Goal: Task Accomplishment & Management: Manage account settings

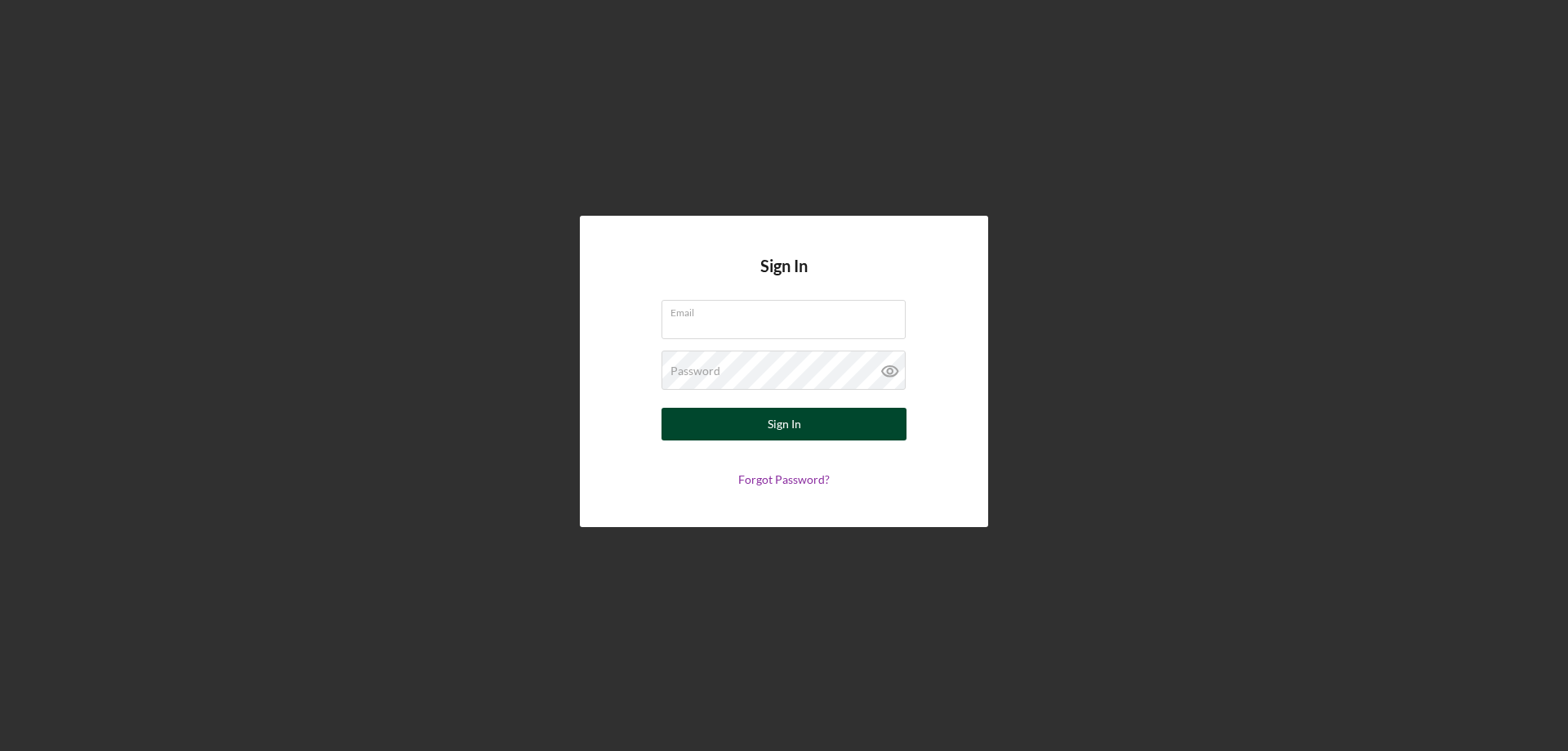
type input "[EMAIL_ADDRESS][DOMAIN_NAME]"
click at [810, 421] on button "Sign In" at bounding box center [784, 424] width 245 height 33
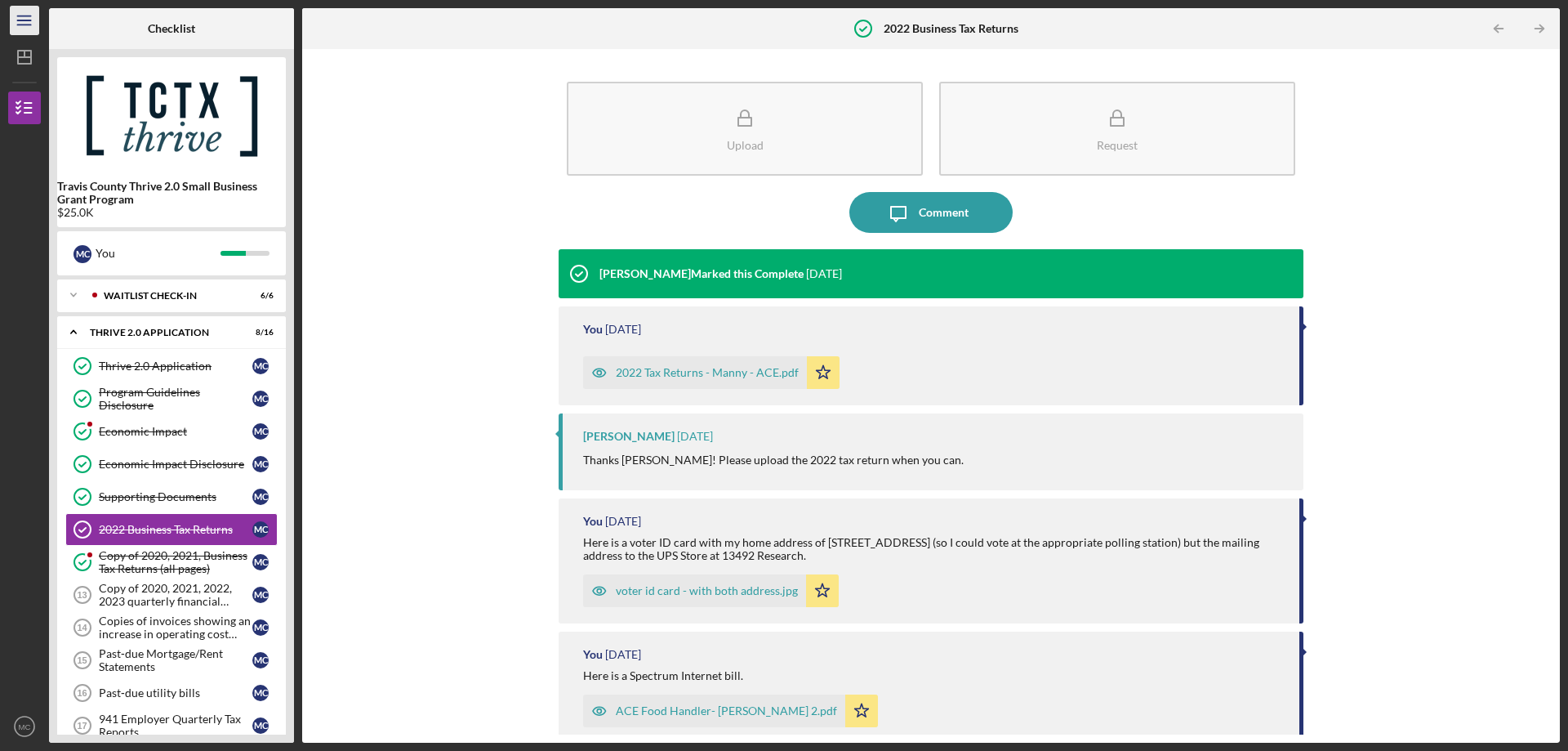
click at [26, 11] on icon "Icon/Menu" at bounding box center [25, 20] width 37 height 37
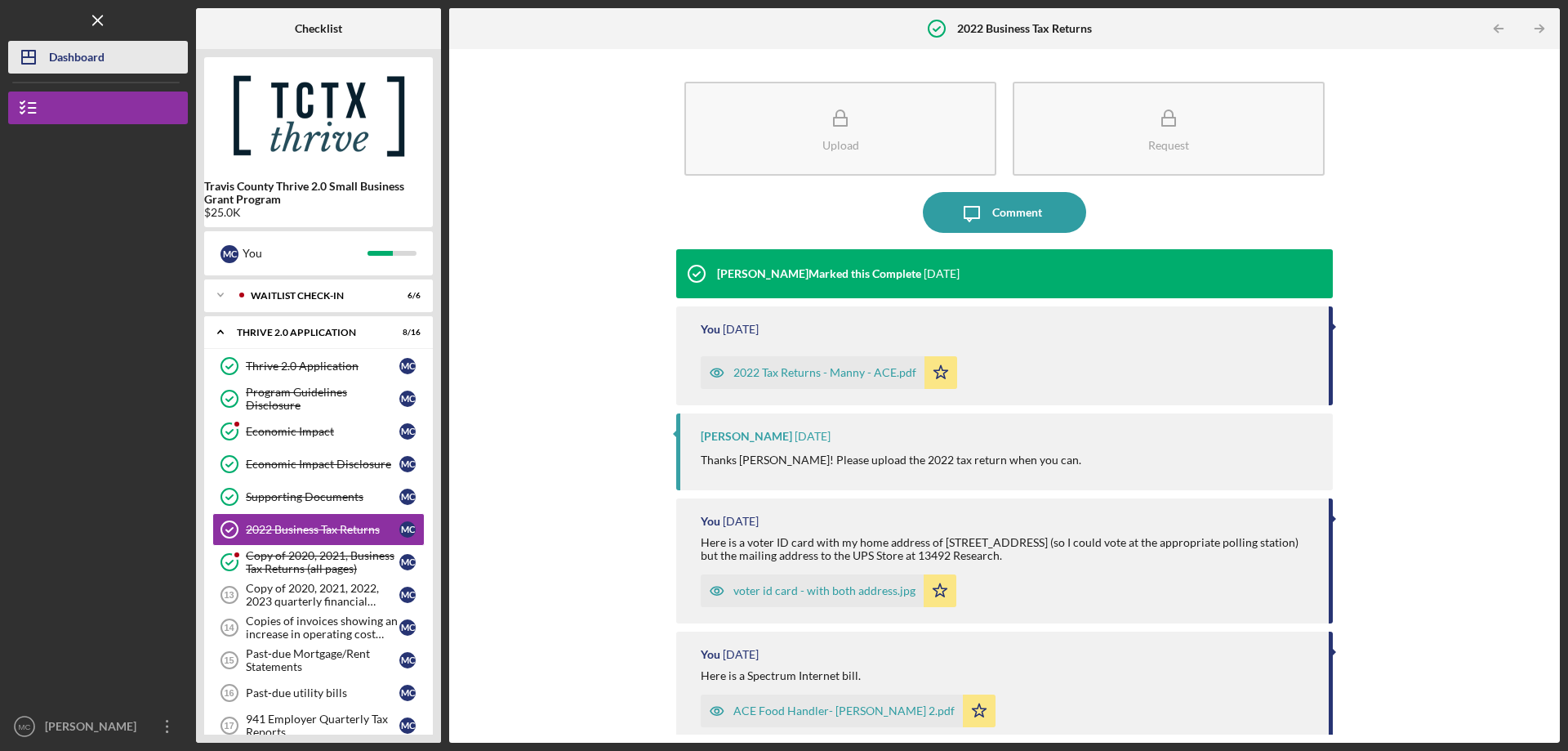
click at [56, 54] on div "Dashboard" at bounding box center [77, 59] width 56 height 37
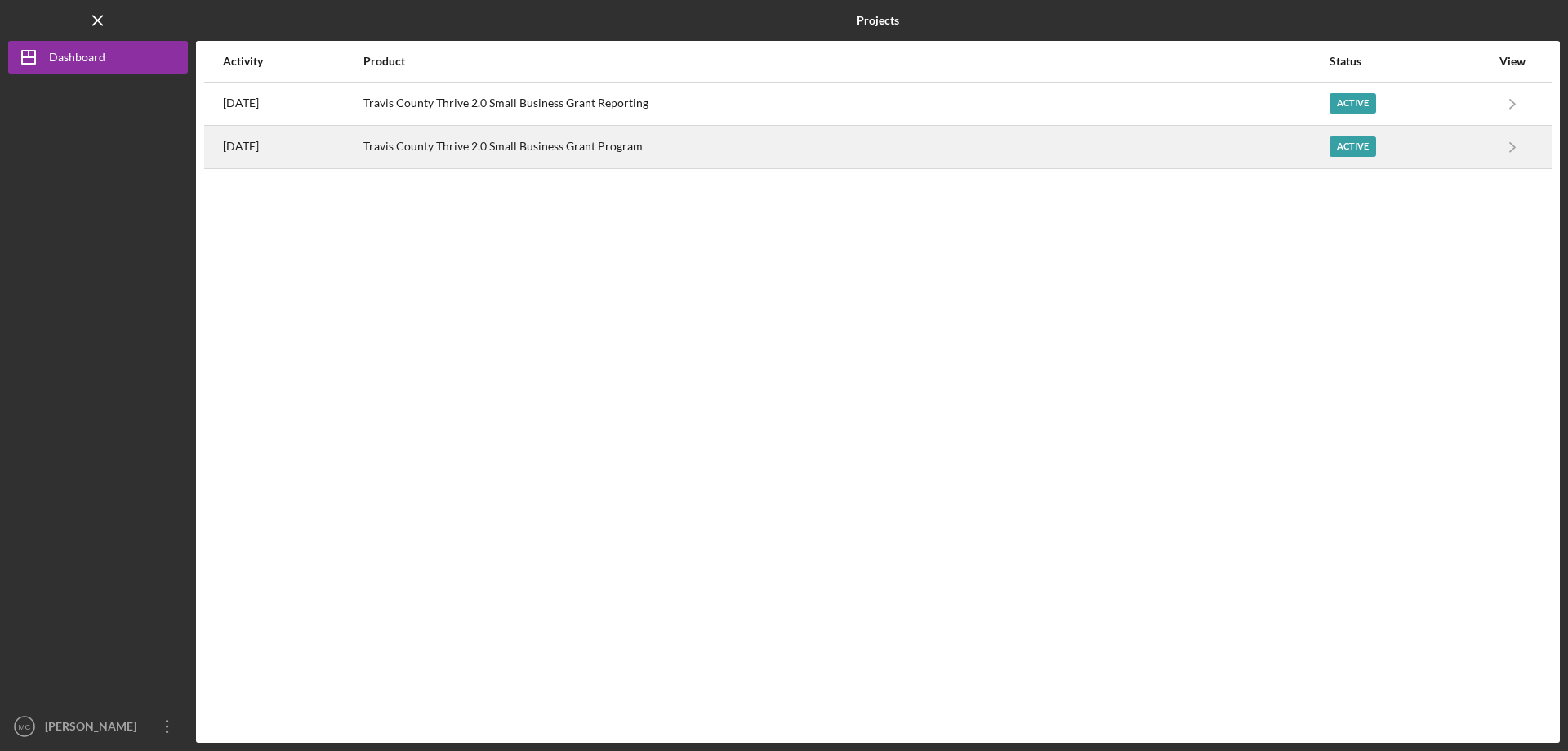
click at [1368, 150] on div "Active" at bounding box center [1353, 147] width 47 height 20
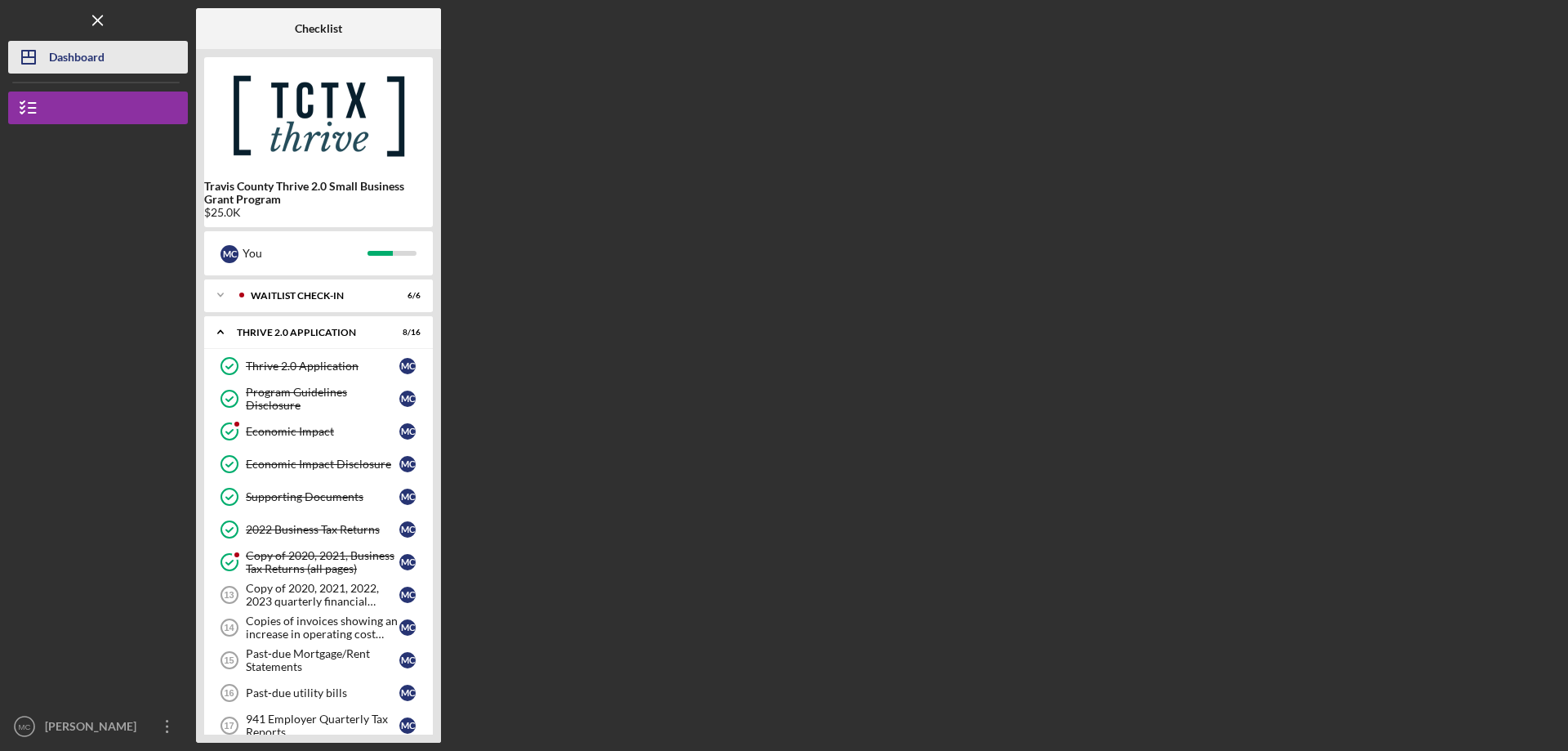
click at [73, 52] on div "Dashboard" at bounding box center [77, 59] width 56 height 37
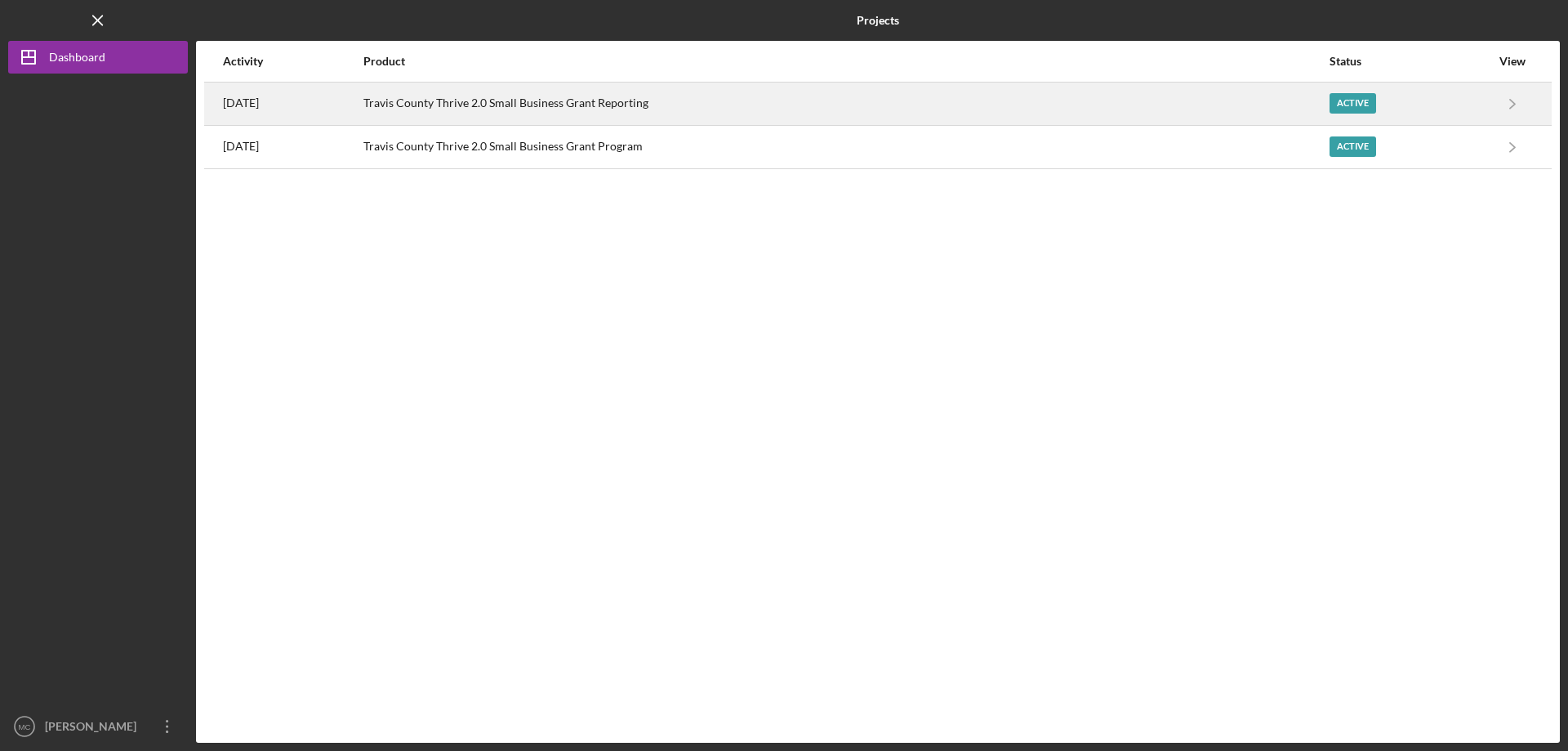
click at [1374, 99] on div "Active" at bounding box center [1353, 103] width 47 height 20
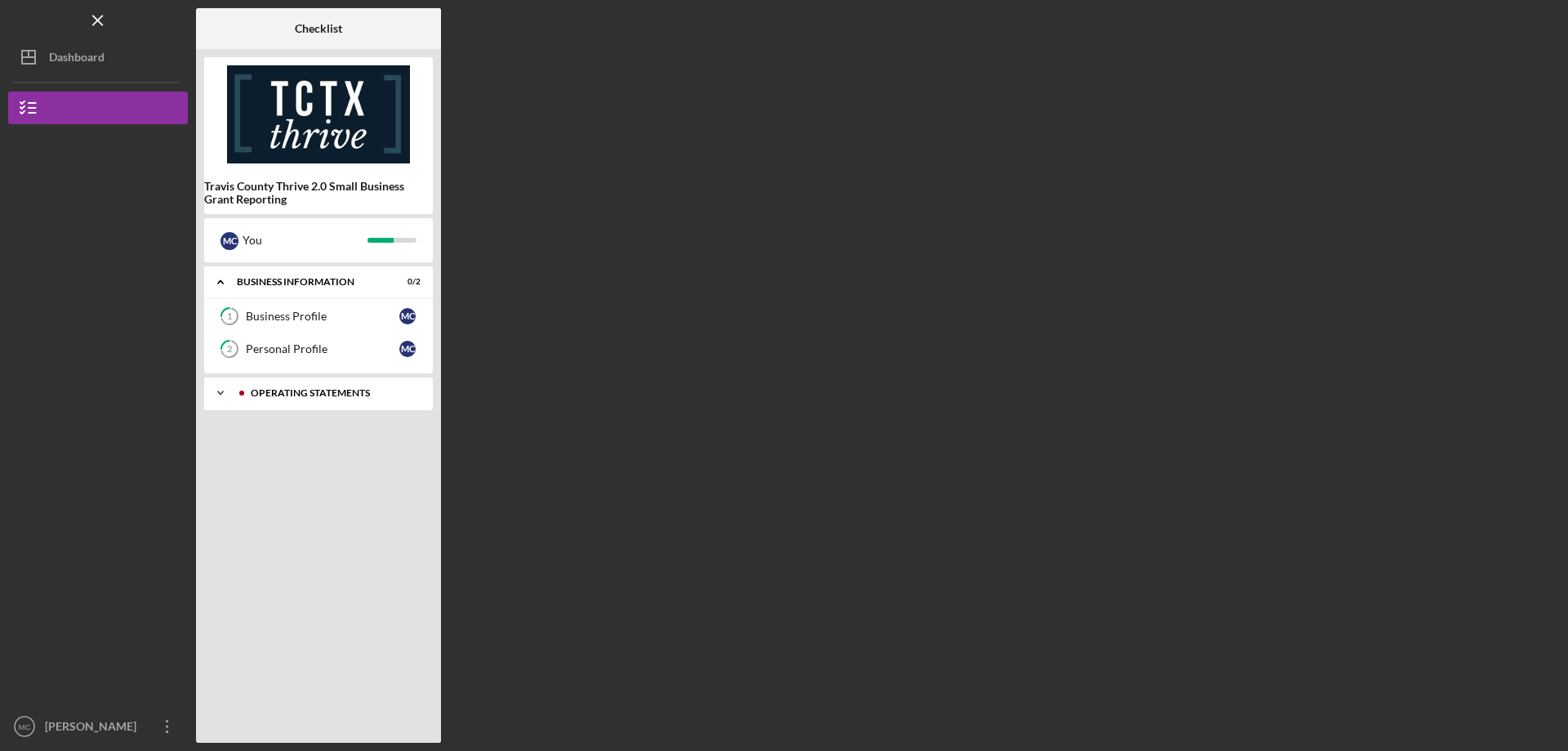
click at [310, 388] on div "Operating Statements" at bounding box center [331, 393] width 161 height 10
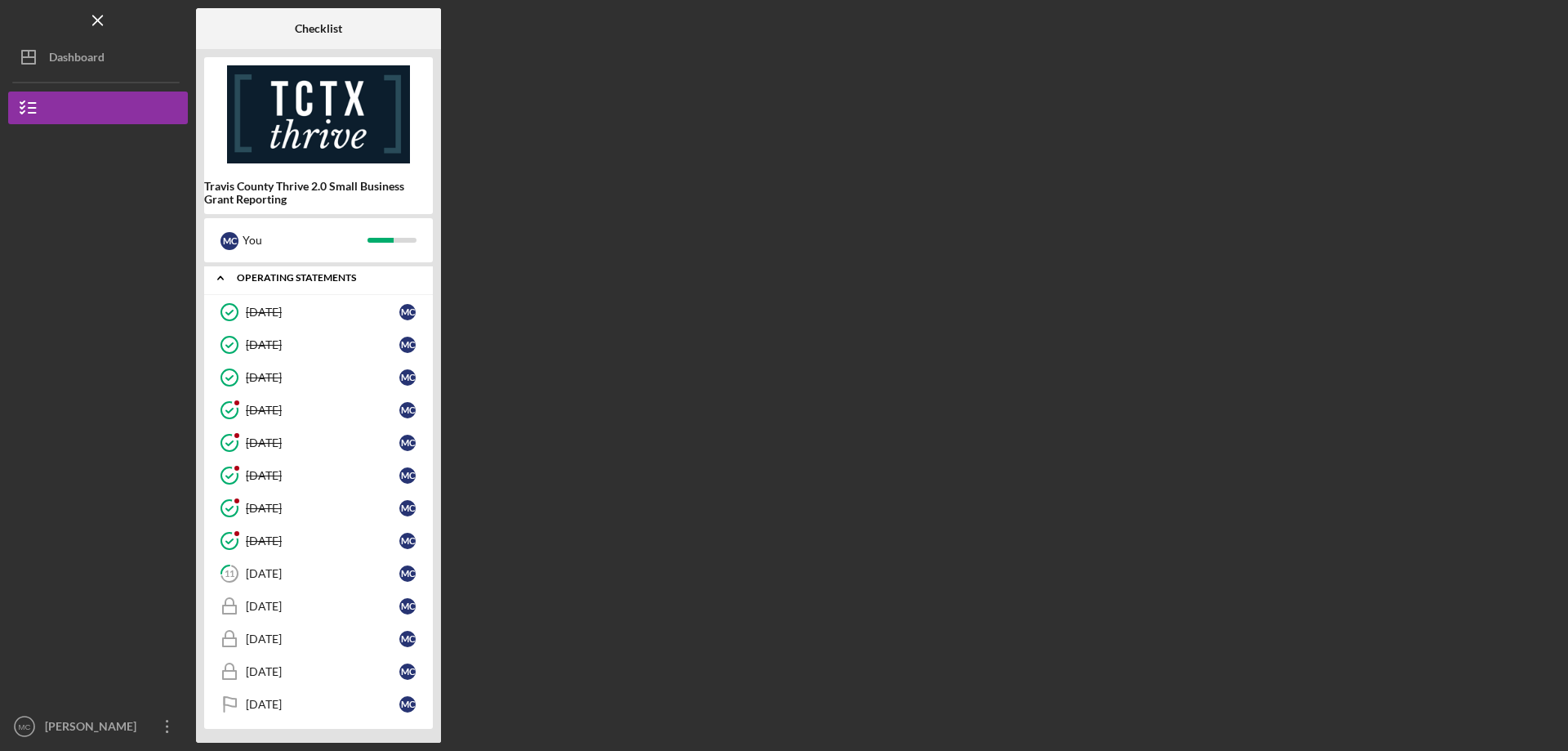
scroll to position [118, 0]
click at [305, 563] on link "[DATE] M C" at bounding box center [318, 571] width 212 height 33
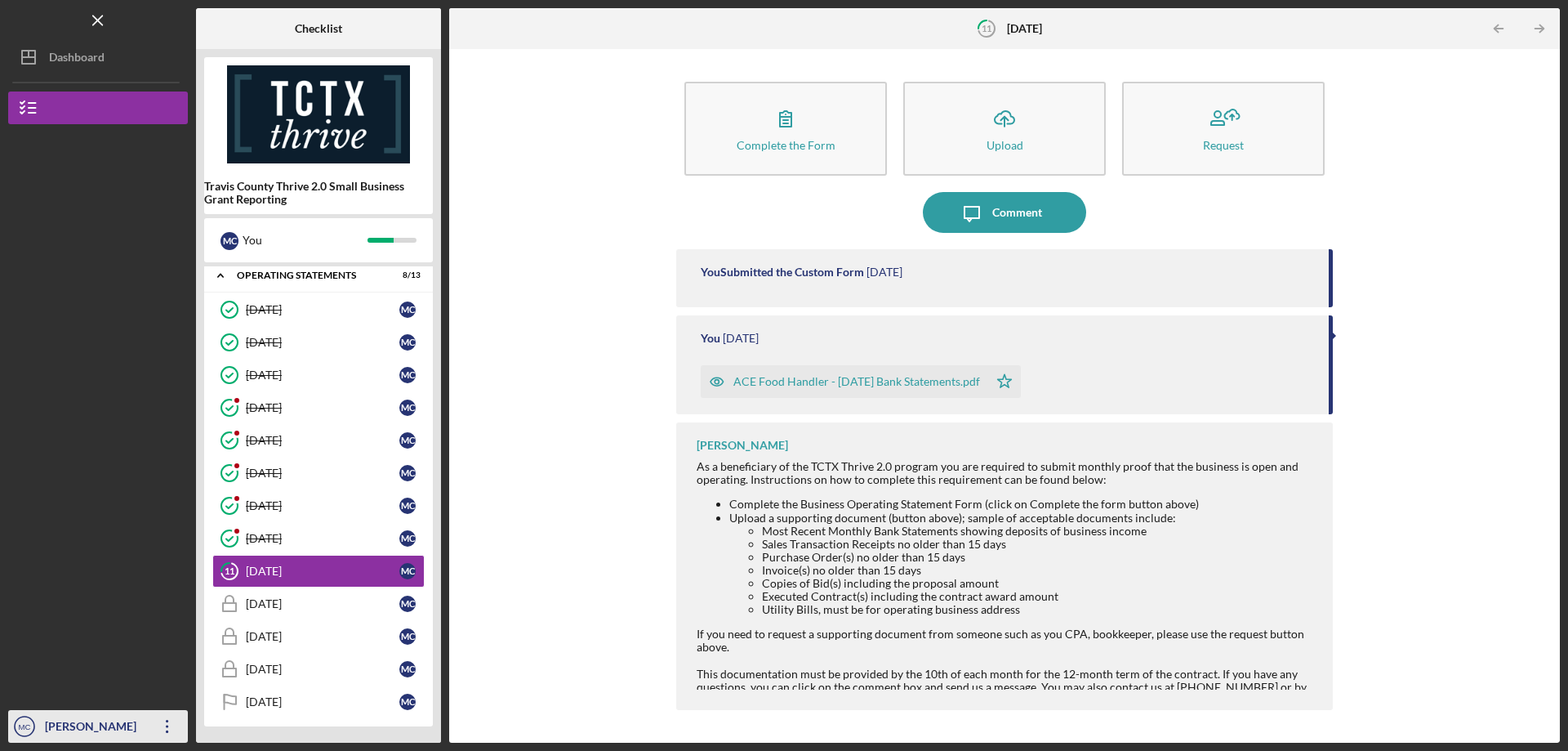
click at [166, 731] on icon "Icon/Overflow" at bounding box center [168, 726] width 41 height 41
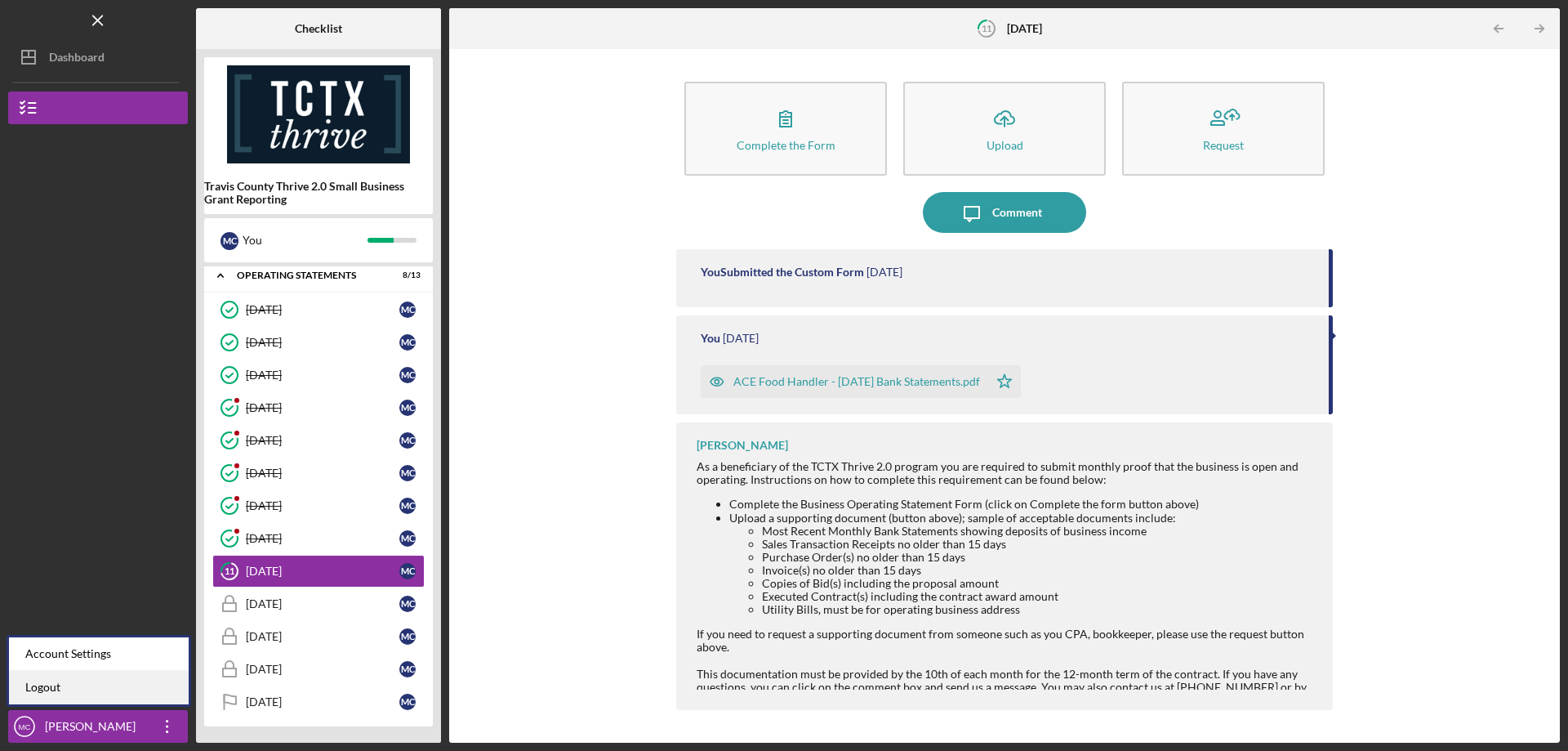
click at [49, 683] on link "Logout" at bounding box center [98, 687] width 179 height 34
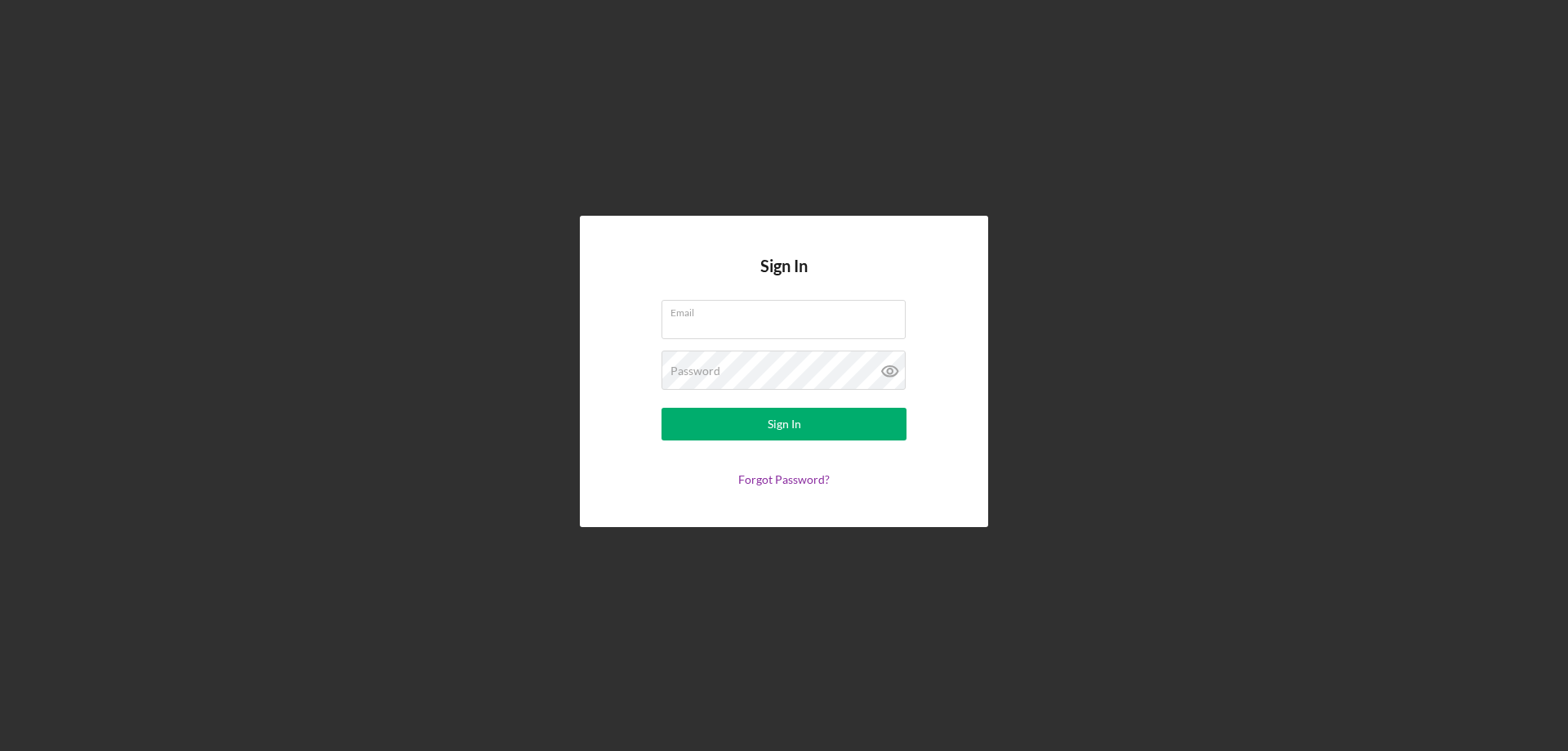
type input "[EMAIL_ADDRESS][DOMAIN_NAME]"
